Goal: Find specific page/section: Find specific page/section

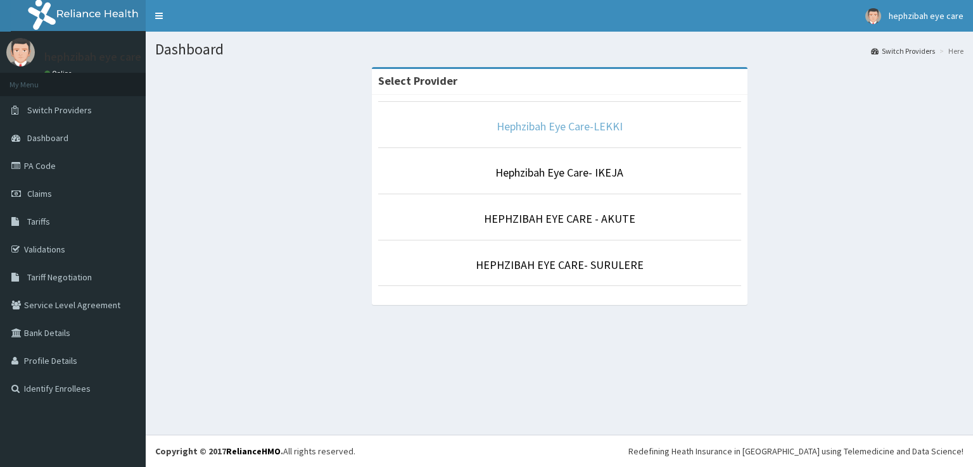
click at [576, 132] on link "Hephzibah Eye Care-LEKKI" at bounding box center [560, 126] width 126 height 15
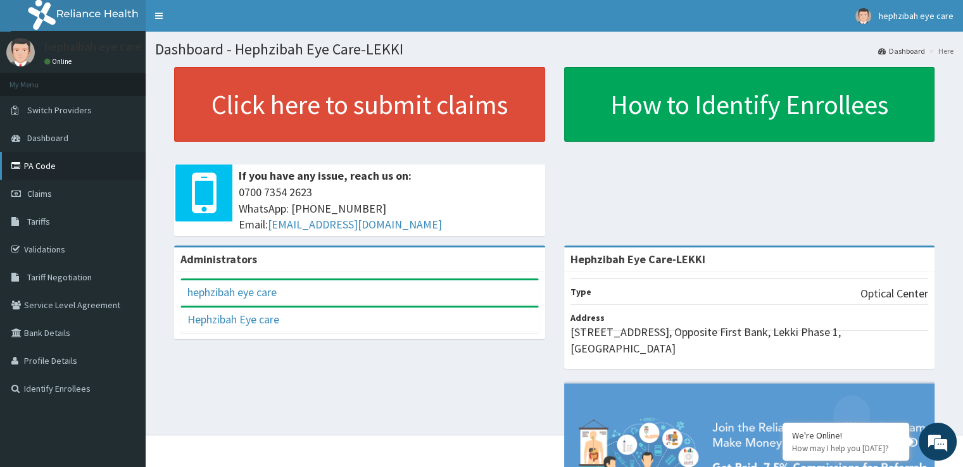
click at [63, 173] on link "PA Code" at bounding box center [73, 166] width 146 height 28
